Goal: Task Accomplishment & Management: Use online tool/utility

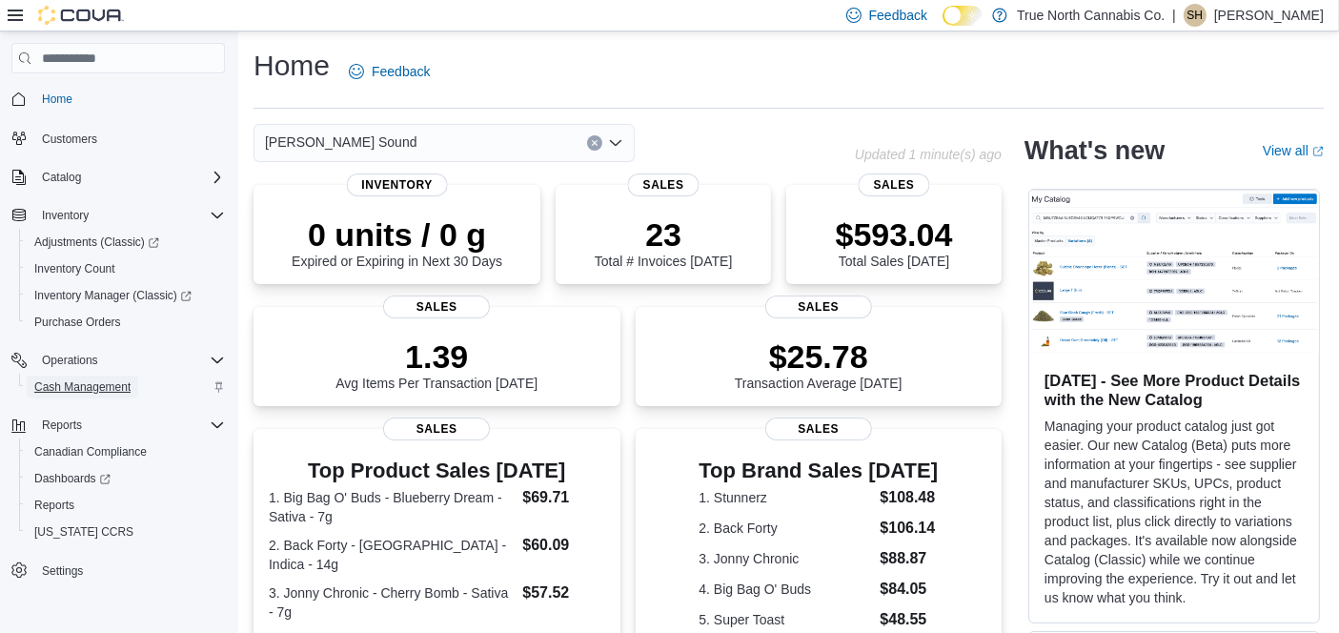
click at [91, 388] on span "Cash Management" at bounding box center [82, 386] width 96 height 15
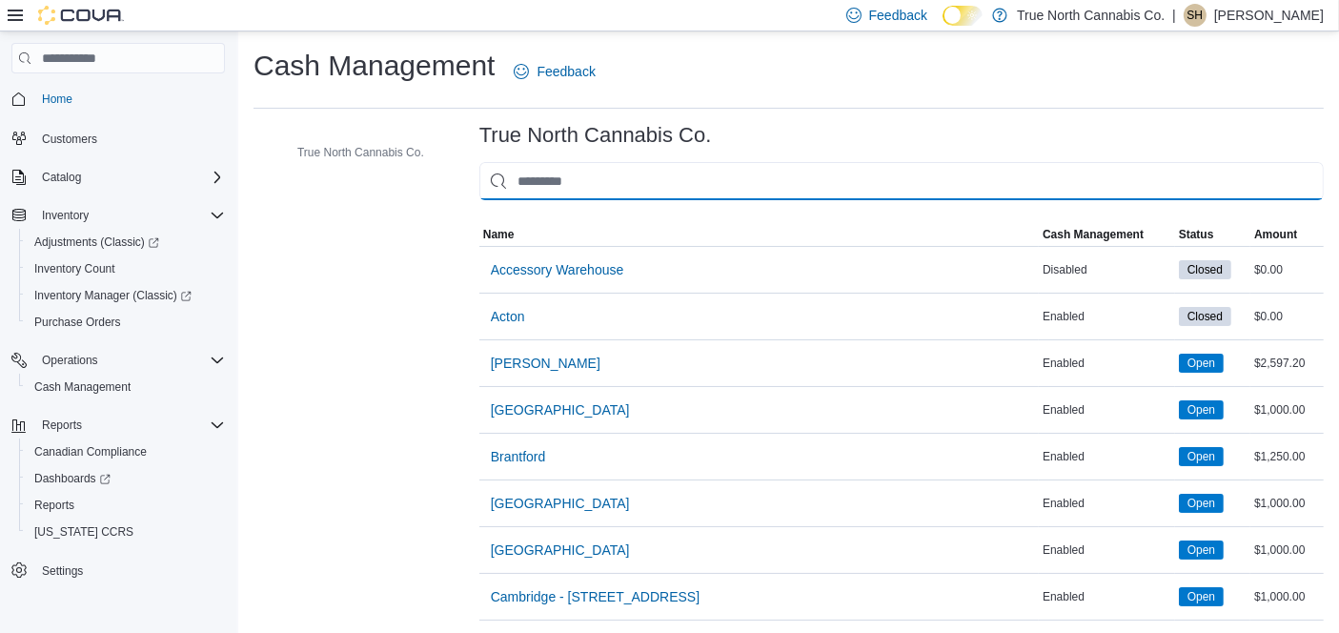
click at [573, 186] on input "This is a search bar. As you type, the results lower in the page will automatic…" at bounding box center [901, 181] width 844 height 38
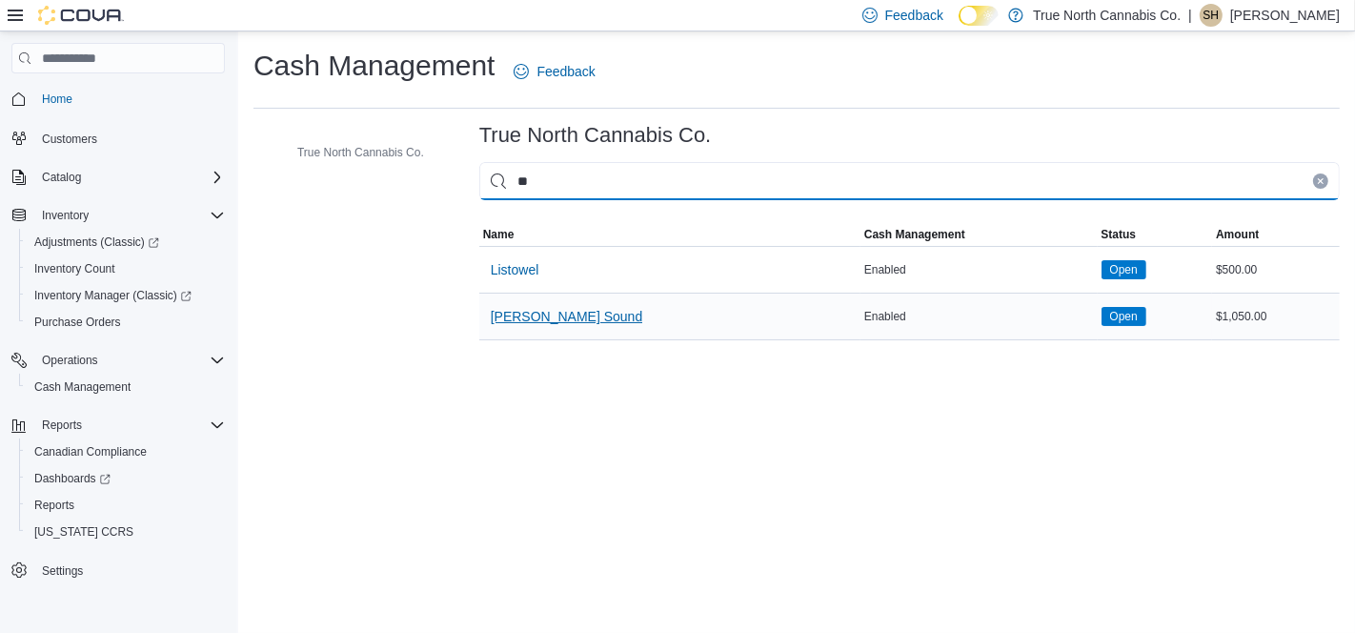
type input "**"
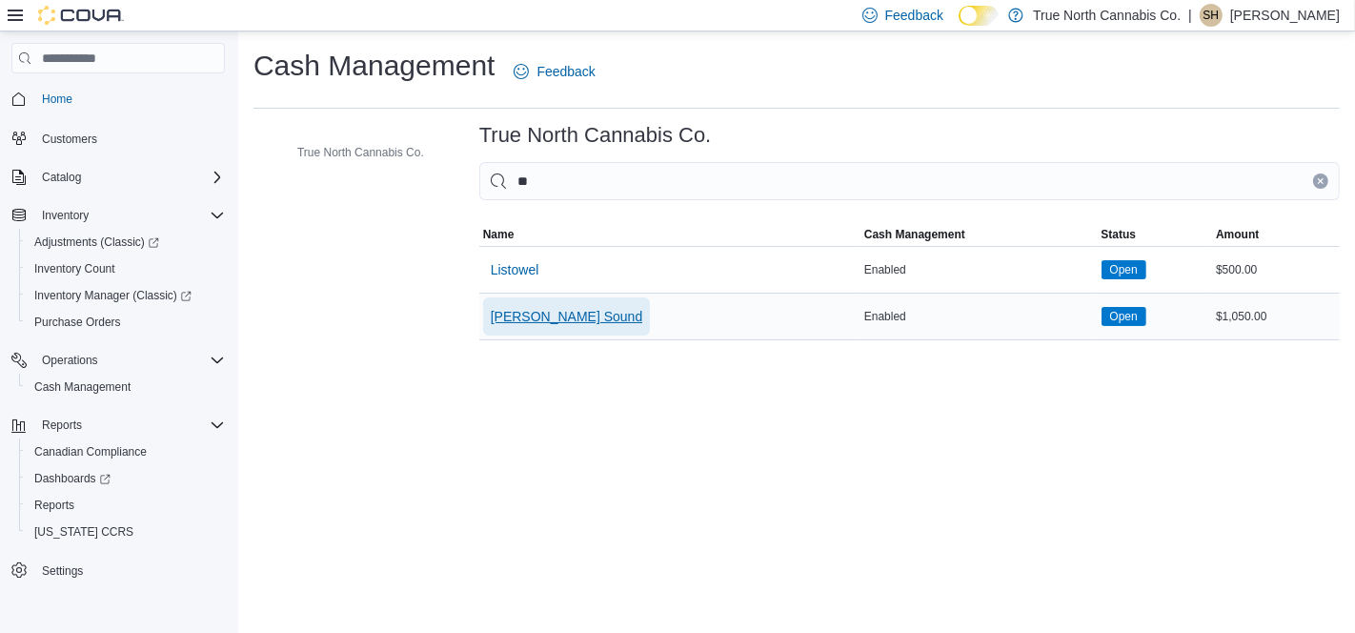
click at [522, 316] on span "[PERSON_NAME] Sound" at bounding box center [567, 316] width 152 height 19
